Goal: Task Accomplishment & Management: Manage account settings

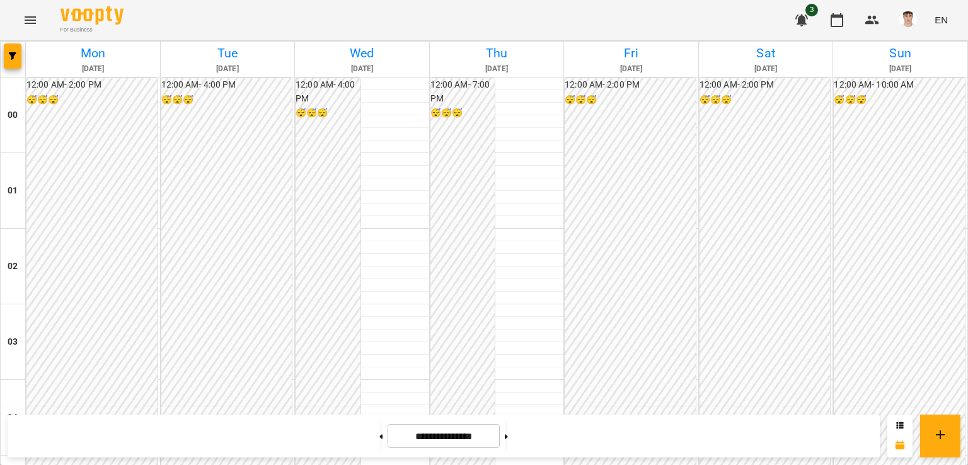
scroll to position [1324, 0]
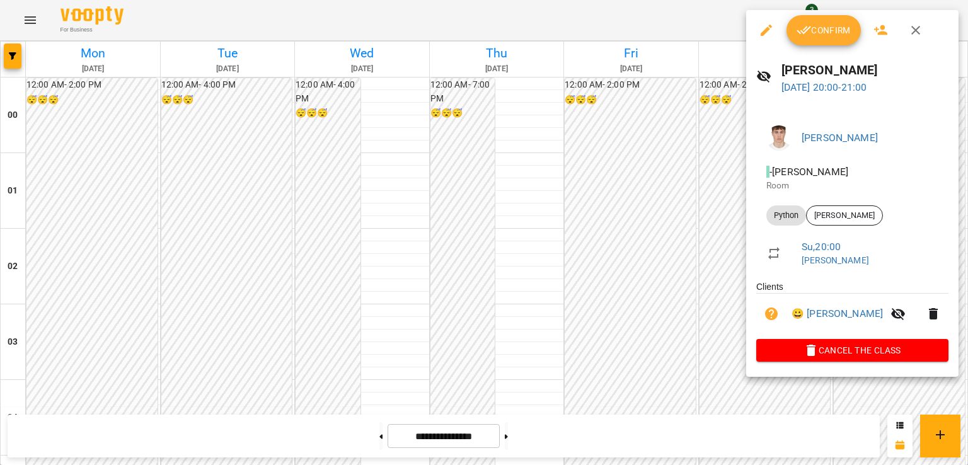
click at [830, 23] on span "Confirm" at bounding box center [824, 30] width 54 height 15
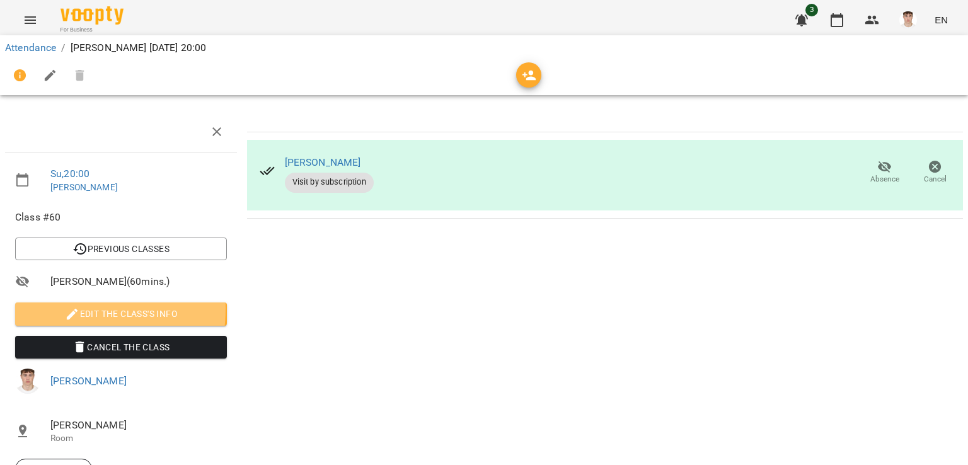
click at [59, 308] on span "Edit the class's Info" at bounding box center [121, 313] width 192 height 15
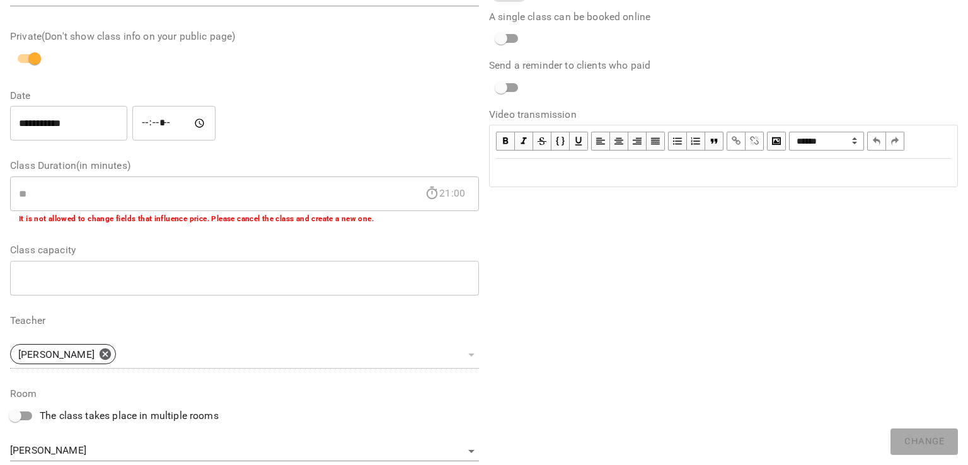
scroll to position [308, 0]
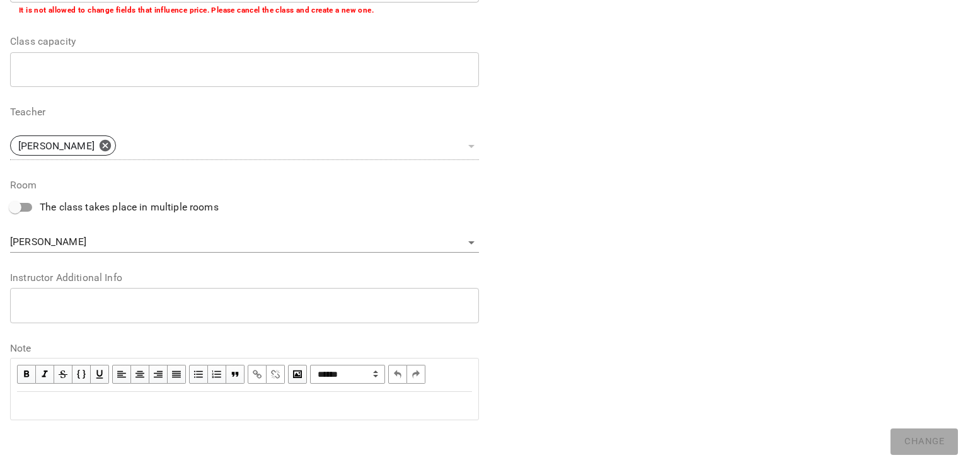
click at [140, 306] on textarea at bounding box center [244, 305] width 451 height 12
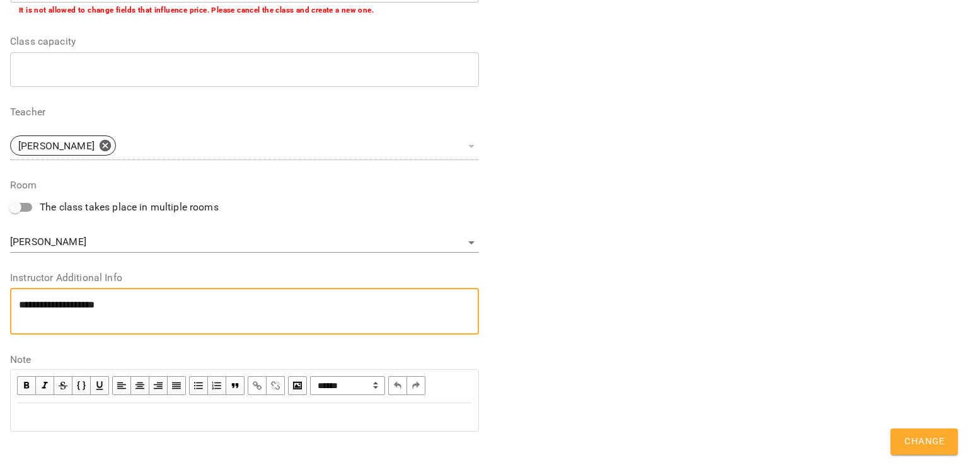
scroll to position [0, 0]
paste textarea "**********"
type textarea "**********"
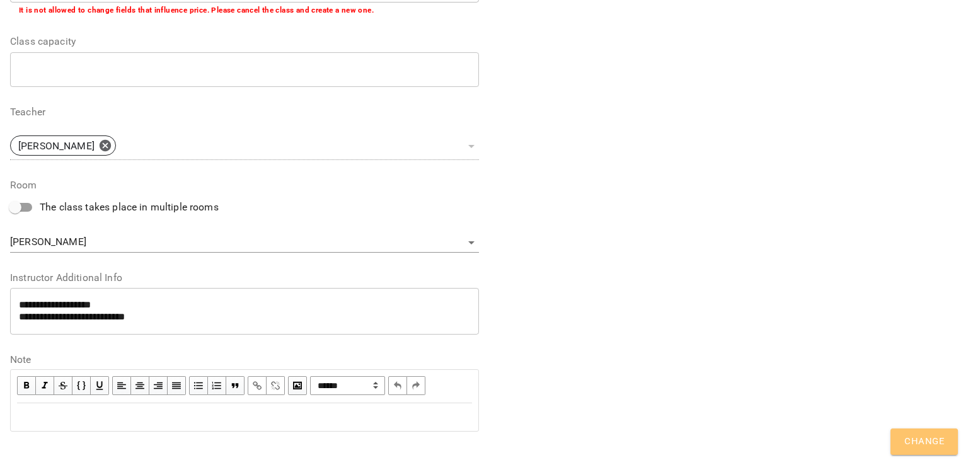
click at [918, 434] on span "Change" at bounding box center [925, 442] width 40 height 16
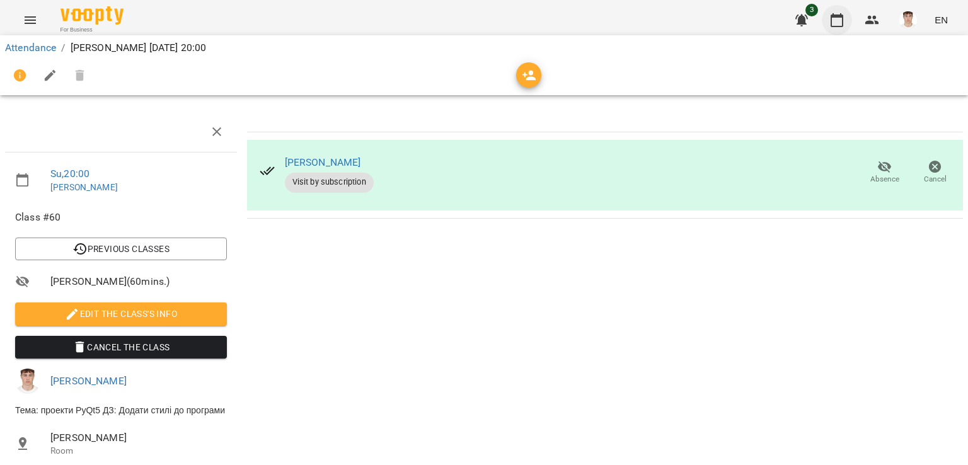
click at [837, 23] on icon "button" at bounding box center [837, 20] width 15 height 15
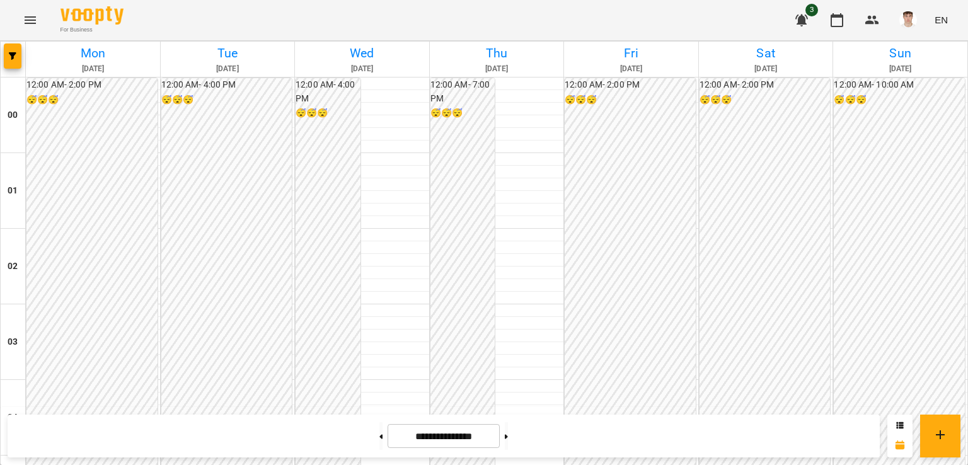
scroll to position [602, 0]
